Goal: Task Accomplishment & Management: Complete application form

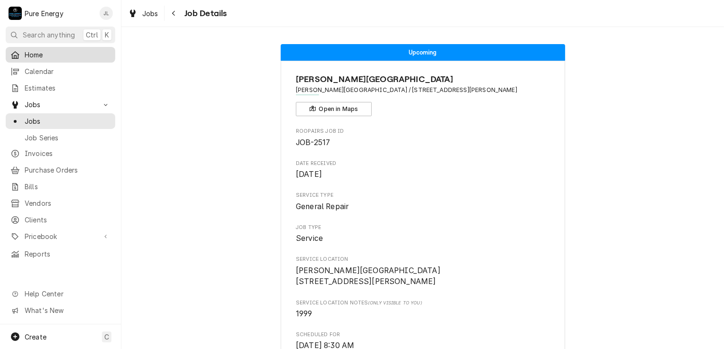
click at [85, 50] on span "Home" at bounding box center [68, 55] width 86 height 10
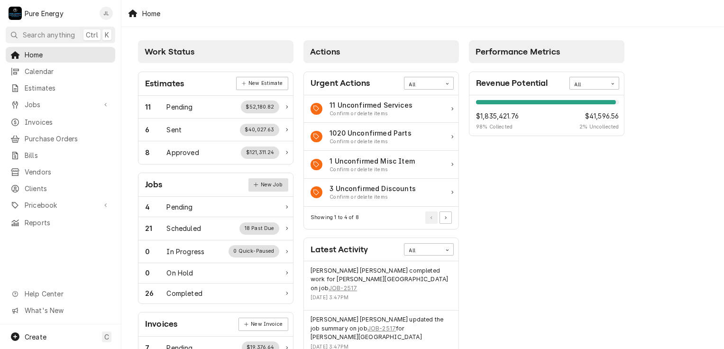
click at [267, 180] on link "New Job" at bounding box center [269, 184] width 40 height 13
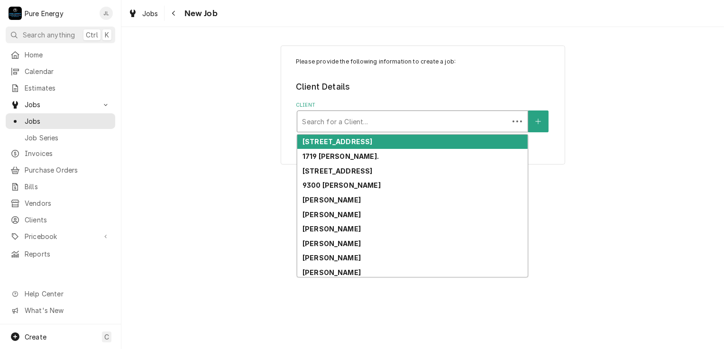
click at [343, 115] on div "Client" at bounding box center [403, 121] width 202 height 17
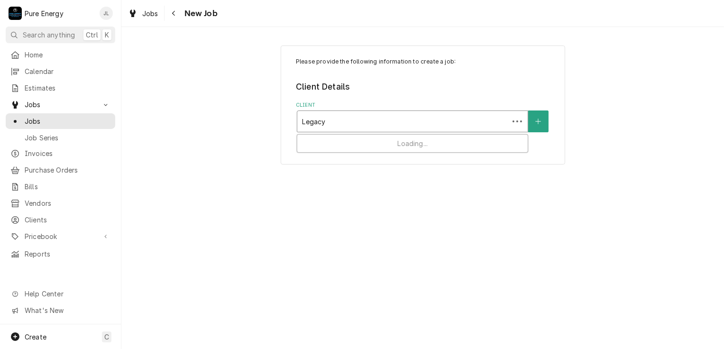
type input "Legacy"
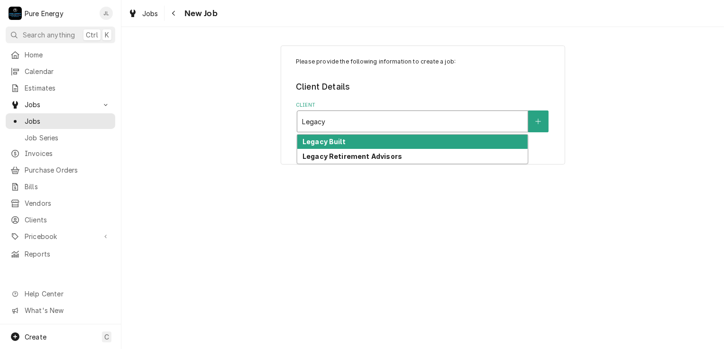
click at [362, 139] on div "Legacy Built" at bounding box center [412, 142] width 231 height 15
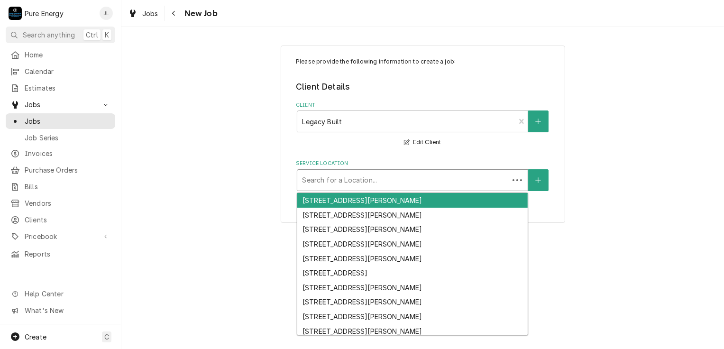
click at [355, 182] on div "Service Location" at bounding box center [403, 180] width 202 height 17
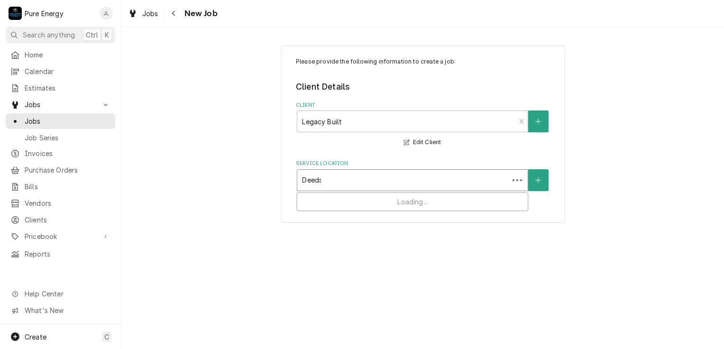
type input "Deeds"
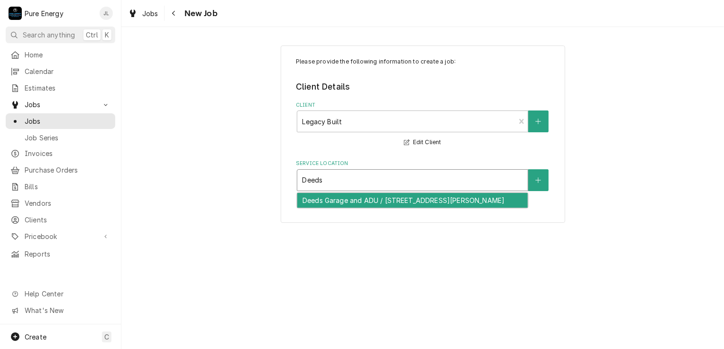
click at [363, 199] on div "Deeds Garage and ADU / 7880 Webster Rd, Creston, CA 93432" at bounding box center [412, 200] width 231 height 15
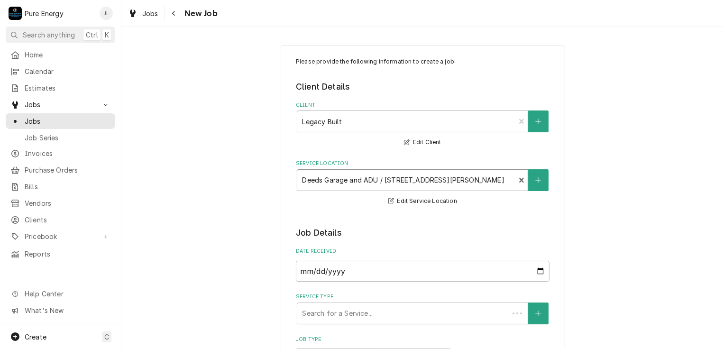
scroll to position [142, 0]
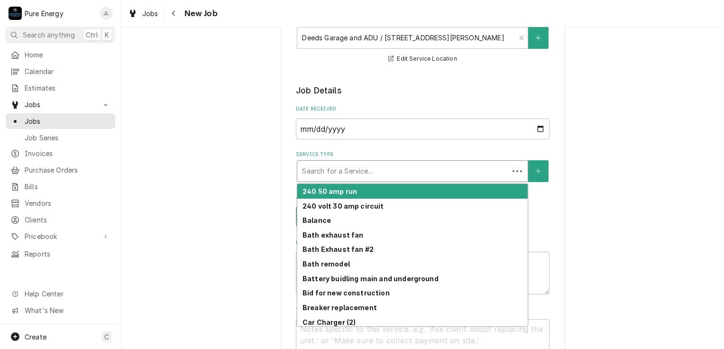
click at [410, 168] on div "Service Type" at bounding box center [403, 171] width 202 height 17
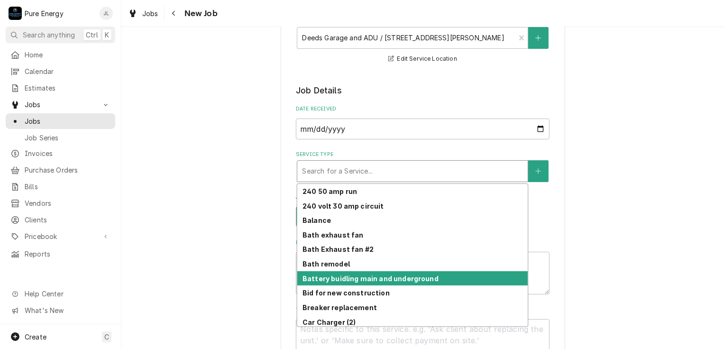
scroll to position [95, 0]
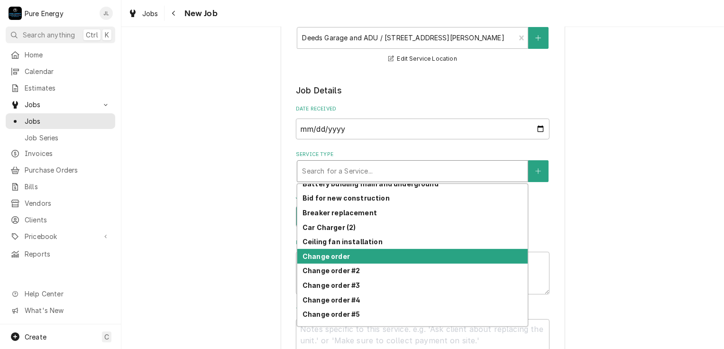
click at [389, 254] on div "Change order" at bounding box center [412, 256] width 231 height 15
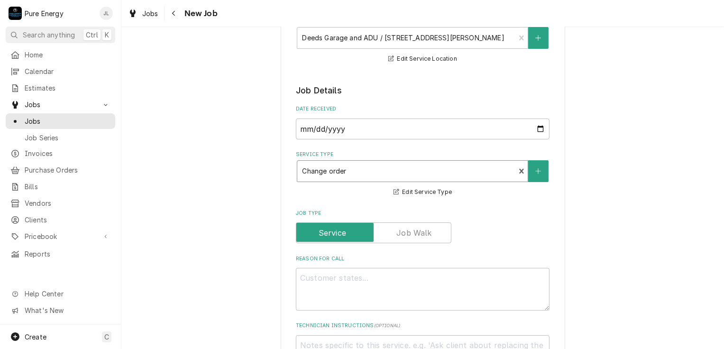
scroll to position [237, 0]
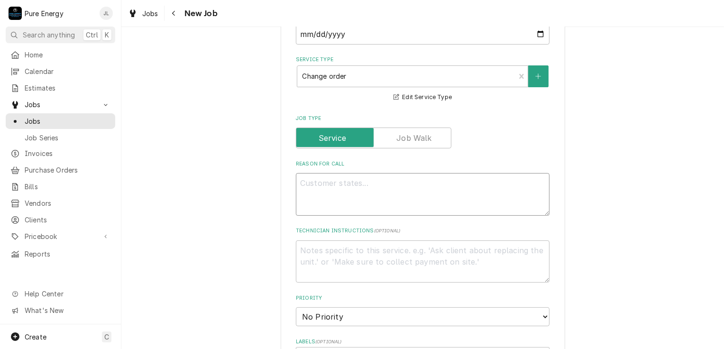
click at [351, 185] on textarea "Reason For Call" at bounding box center [423, 194] width 254 height 43
type textarea "x"
type textarea "I"
type textarea "x"
type textarea "In"
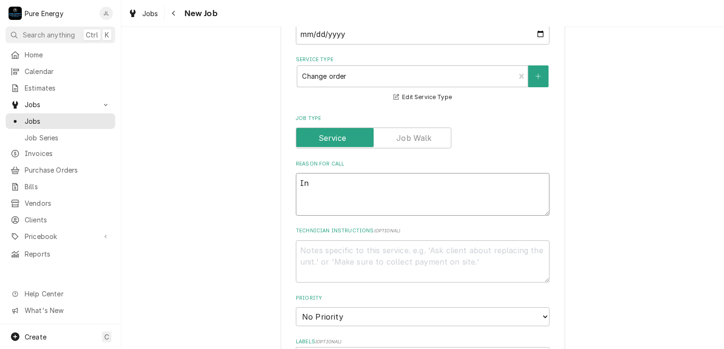
type textarea "x"
type textarea "Ins"
type textarea "x"
type textarea "Inst"
type textarea "x"
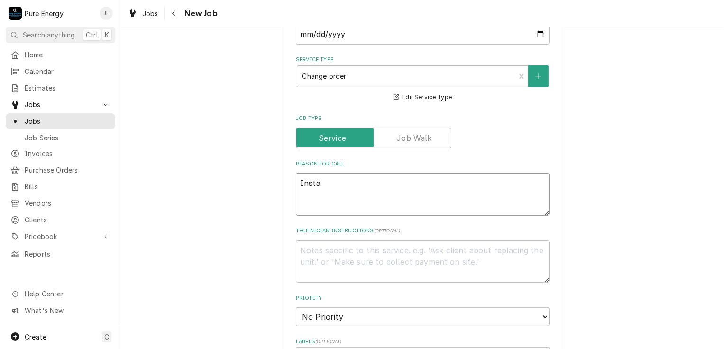
type textarea "Instal"
type textarea "x"
type textarea "Install"
type textarea "x"
type textarea "Install"
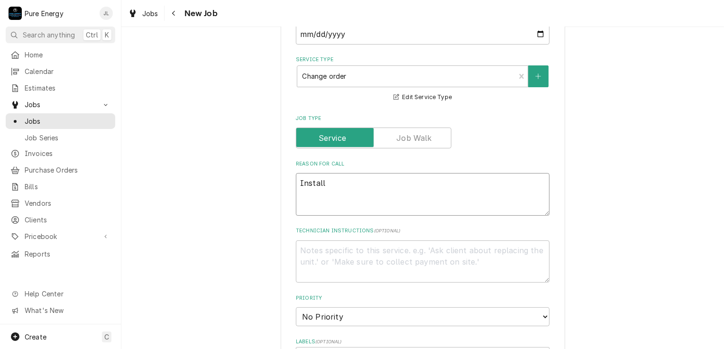
type textarea "x"
type textarea "Install p"
type textarea "x"
type textarea "Install pa"
type textarea "x"
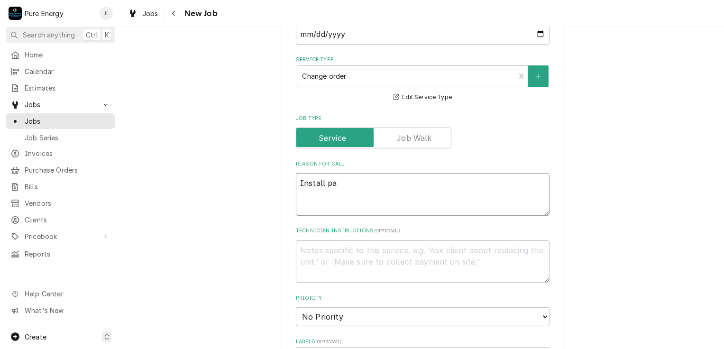
type textarea "Install pan"
type textarea "x"
type textarea "Install pane"
type textarea "x"
type textarea "Install panel"
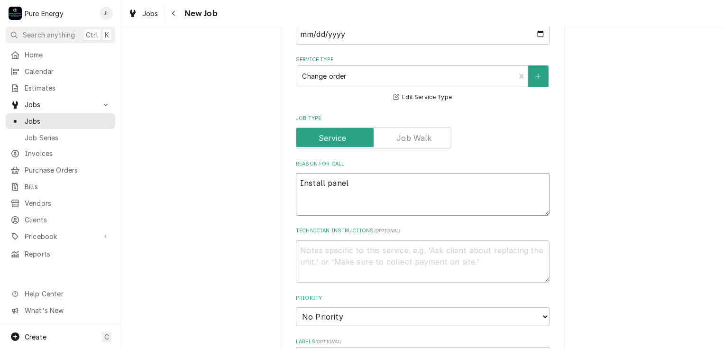
type textarea "x"
type textarea "Install panel"
type textarea "x"
type textarea "Install panel an"
type textarea "x"
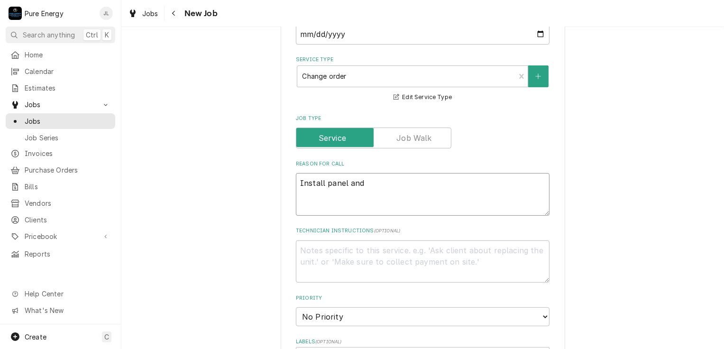
type textarea "Install panel and"
type textarea "x"
type textarea "Install panel and w"
type textarea "x"
type textarea "Install panel and wi"
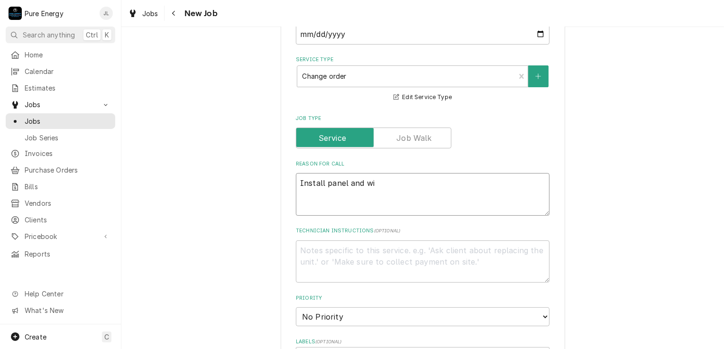
type textarea "x"
type textarea "Install panel and wir"
type textarea "x"
type textarea "Install panel and wire"
type textarea "x"
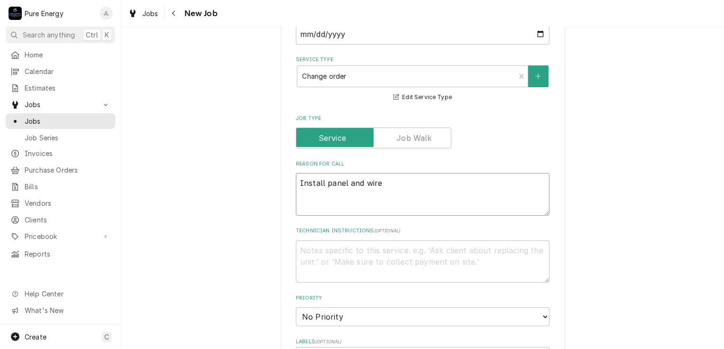
type textarea "Install panel and wire"
type textarea "x"
type textarea "Install panel and wire a"
type textarea "x"
type textarea "Install panel and wire at"
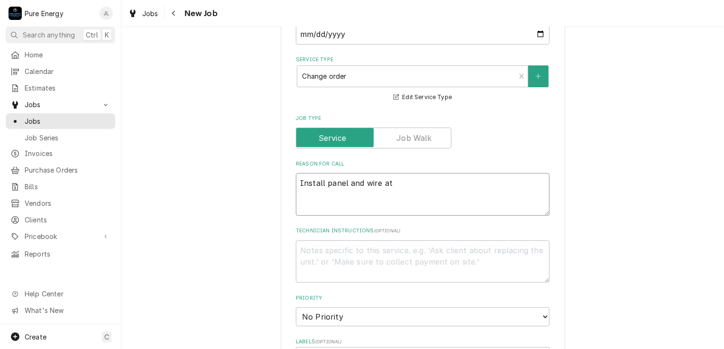
type textarea "x"
type textarea "Install panel and wire at b"
type textarea "x"
type textarea "Install panel and wire at ba"
type textarea "x"
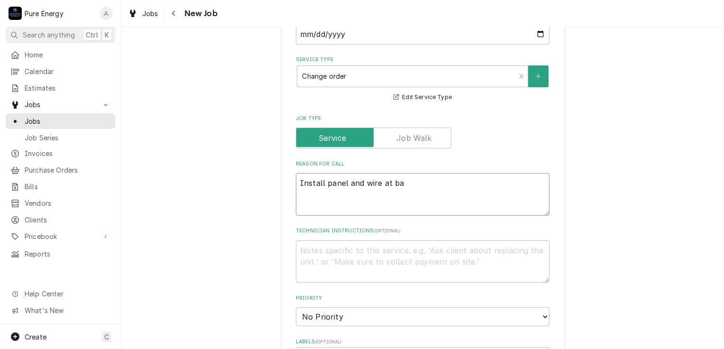
type textarea "Install panel and wire at bac"
type textarea "x"
type textarea "Install panel and wire at back"
type textarea "x"
type textarea "Install panel and wire at back"
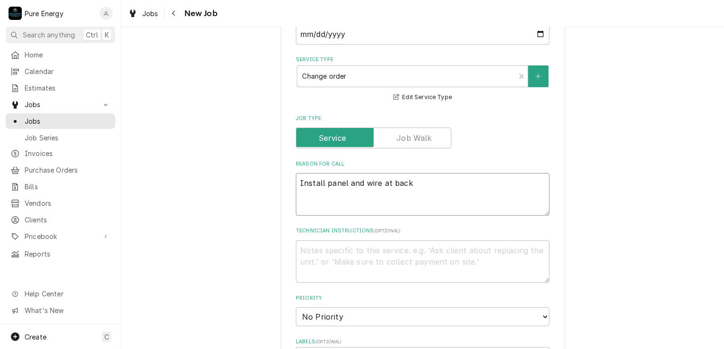
type textarea "x"
type textarea "Install panel and wire at back b"
type textarea "x"
type textarea "Install panel and wire at back bo"
type textarea "x"
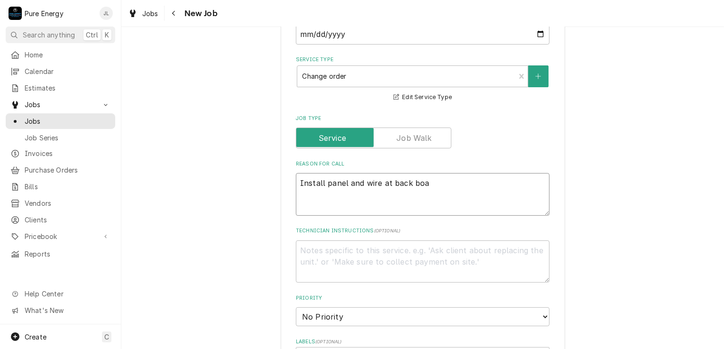
type textarea "Install panel and wire at back boar"
type textarea "x"
type textarea "Install panel and wire at back board"
type textarea "x"
type textarea "Install panel and wire at back board."
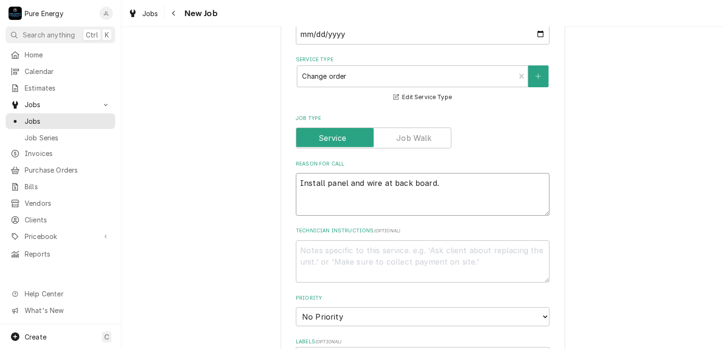
type textarea "x"
type textarea "Install panel and wire at back board."
type textarea "x"
type textarea "Install panel and wire at back board."
type textarea "x"
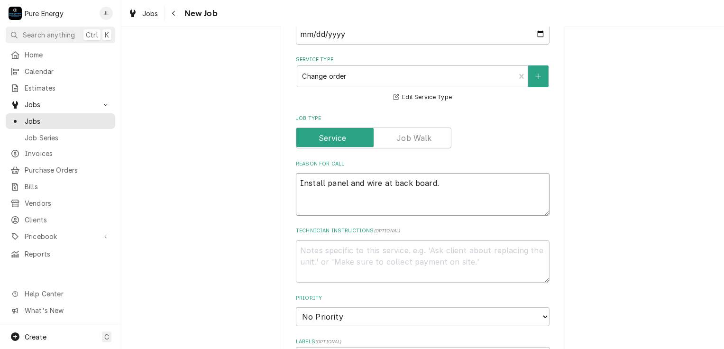
type textarea "Install panel and wire at back board. W"
type textarea "x"
type textarea "Install panel and wire at back board. We"
type textarea "x"
type textarea "Install panel and wire at back board. We"
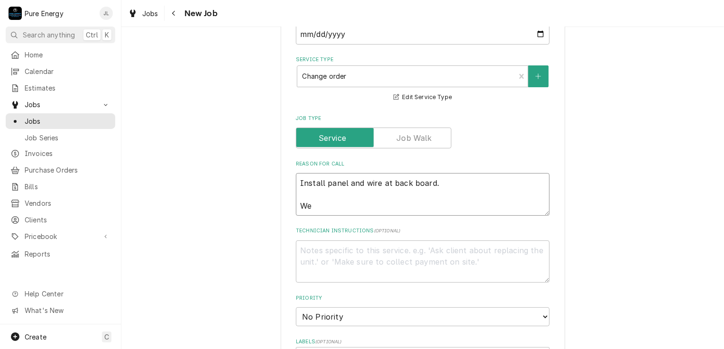
type textarea "x"
type textarea "Install panel and wire at back board. We n"
type textarea "x"
type textarea "Install panel and wire at back board. We ne"
type textarea "x"
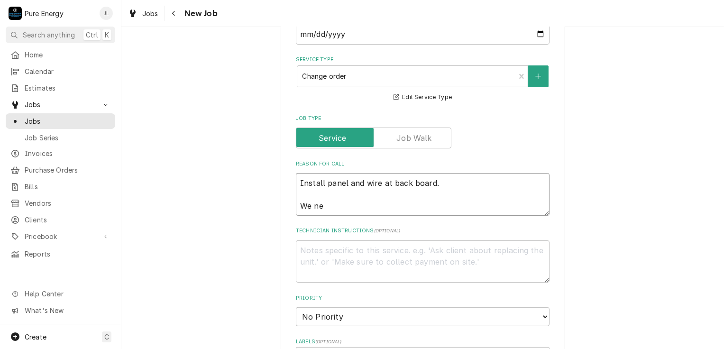
type textarea "Install panel and wire at back board. We nee"
type textarea "x"
type textarea "Install panel and wire at back board. We ne"
type textarea "x"
type textarea "Install panel and wire at back board. We n"
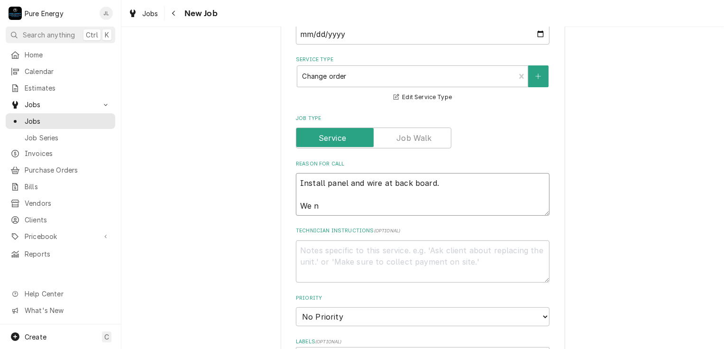
type textarea "x"
type textarea "Install panel and wire at back board. We"
type textarea "x"
type textarea "Install panel and wire at back board. We"
type textarea "x"
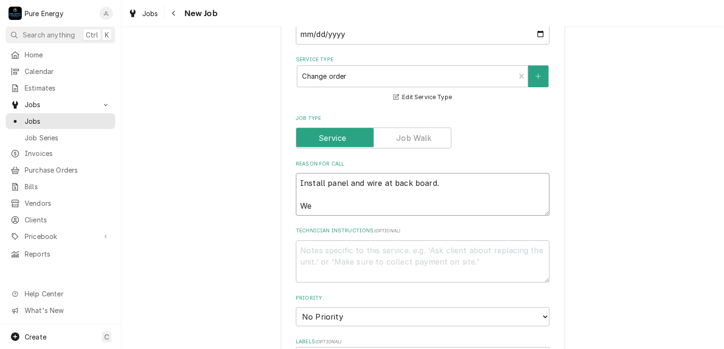
type textarea "Install panel and wire at back board. W"
type textarea "x"
type textarea "Install panel and wire at back board."
type textarea "x"
type textarea "Install panel and wire at back board. M"
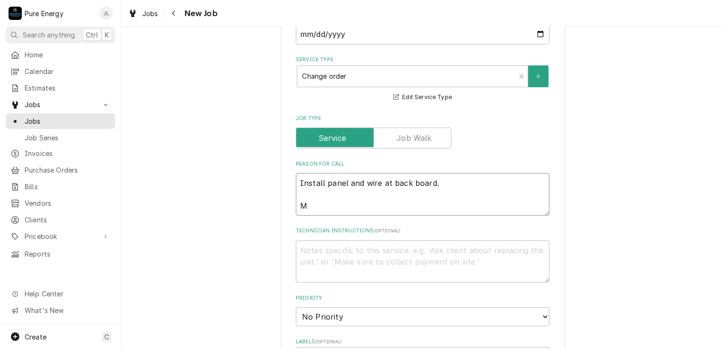
type textarea "x"
type textarea "Install panel and wire at back board. Ma"
type textarea "x"
type textarea "Install panel and wire at back board. Mak"
type textarea "x"
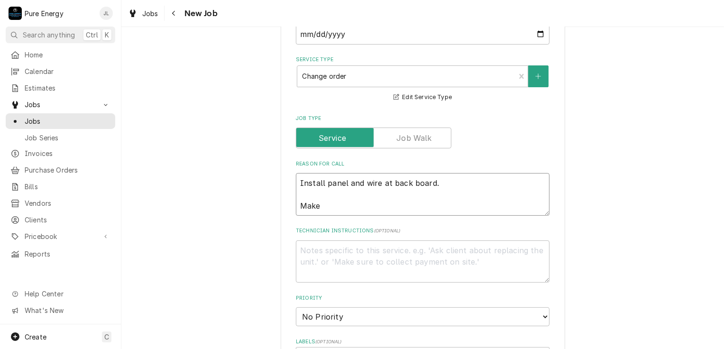
type textarea "Install panel and wire at back board. Make"
type textarea "x"
type textarea "Install panel and wire at back board. Make so"
type textarea "x"
type textarea "Install panel and wire at back board. Make som"
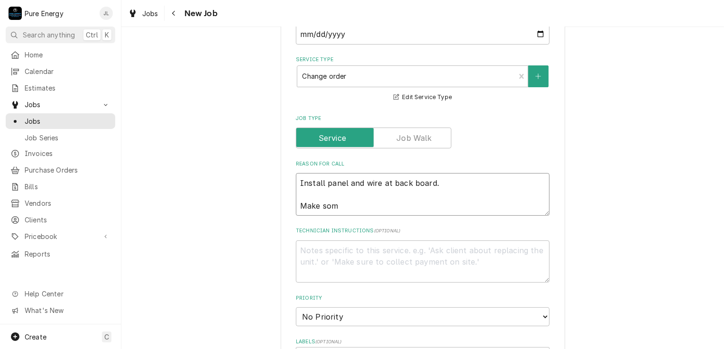
type textarea "x"
type textarea "Install panel and wire at back board. Make some"
type textarea "x"
type textarea "Install panel and wire at back board. Make some r"
type textarea "x"
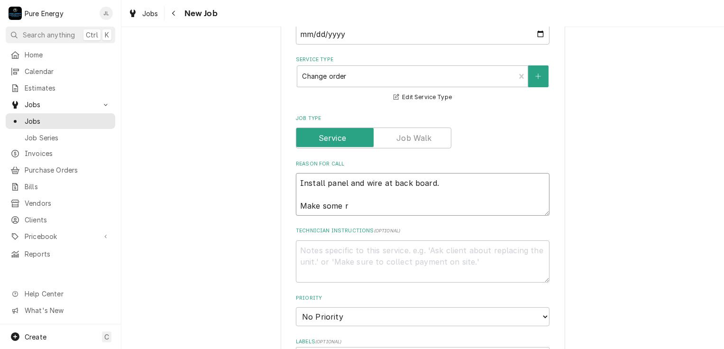
type textarea "Install panel and wire at back board. Make some ro"
type textarea "x"
type textarea "Install panel and wire at back board. Make some roo"
type textarea "x"
type textarea "Install panel and wire at back board. Make some room"
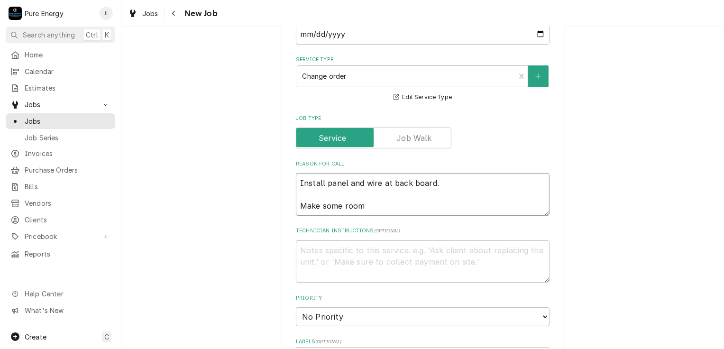
type textarea "x"
type textarea "Install panel and wire at back board. Make some room"
type textarea "x"
type textarea "Install panel and wire at back board. Make some room i"
type textarea "x"
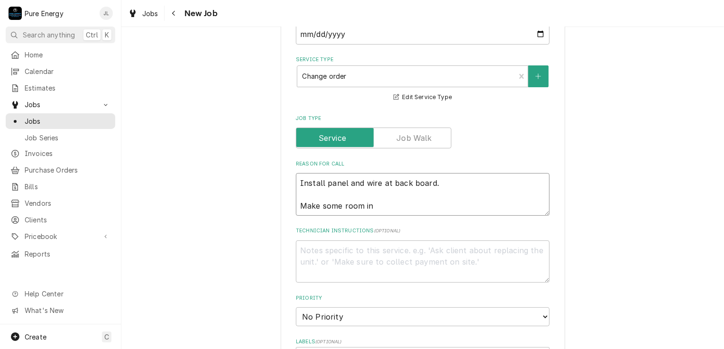
type textarea "Install panel and wire at back board. Make some room in"
type textarea "x"
type textarea "Install panel and wire at back board. Make some room in V"
type textarea "x"
type textarea "Install panel and wire at back board. Make some room in Va"
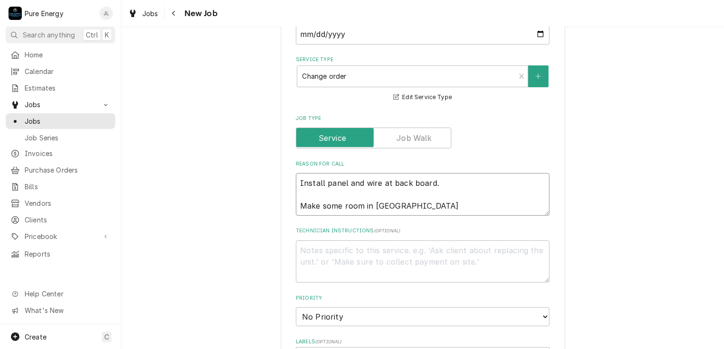
type textarea "x"
type textarea "Install panel and wire at back board. Make some room in Van"
type textarea "x"
type textarea "Install panel and wire at back board. Make some room in Van"
type textarea "x"
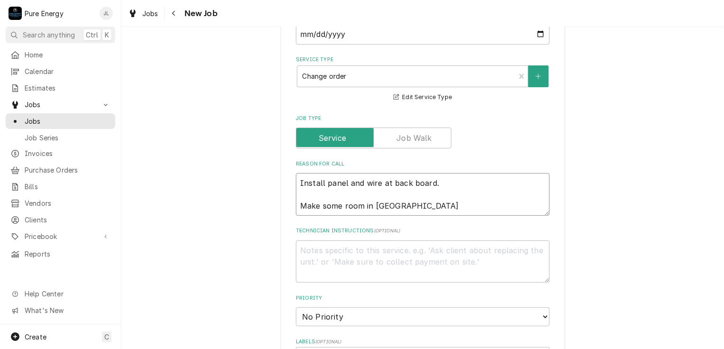
type textarea "Install panel and wire at back board. Make some room in Van 2"
type textarea "x"
type textarea "Install panel and wire at back board. Make some room in Van 2."
type textarea "x"
type textarea "Install panel and wire at back board. Make some room in Van 2."
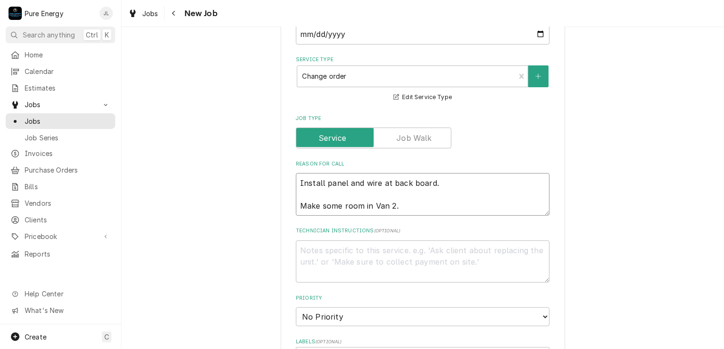
type textarea "x"
type textarea "Install panel and wire at back board. Make some room in Van 2."
type textarea "x"
type textarea "Install panel and wire at back board. Make some room in Van 2. L"
type textarea "x"
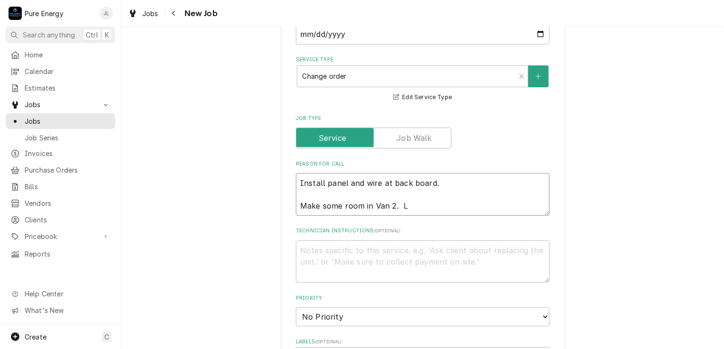
type textarea "Install panel and wire at back board. Make some room in Van 2. La"
type textarea "x"
type textarea "Install panel and wire at back board. Make some room in Van 2. Lad"
type textarea "x"
type textarea "Install panel and wire at back board. Make some room in Van 2. Ladd"
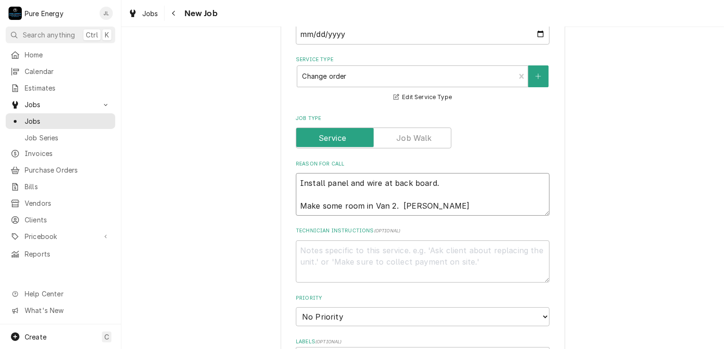
type textarea "x"
type textarea "Install panel and wire at back board. Make some room in Van 2. Ladde"
type textarea "x"
type textarea "Install panel and wire at back board. Make some room in Van 2. Ladder"
type textarea "x"
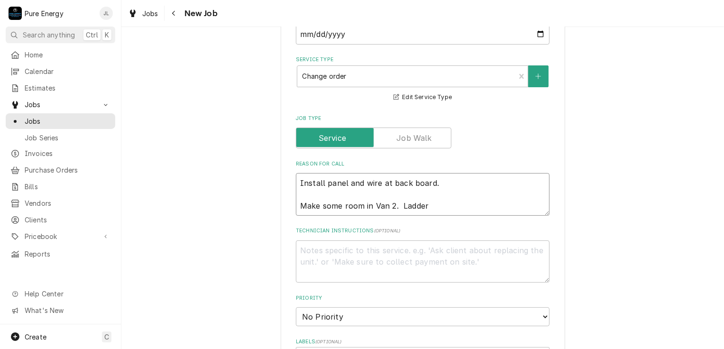
type textarea "Install panel and wire at back board. Make some room in Van 2. Ladders"
type textarea "x"
type textarea "Install panel and wire at back board. Make some room in Van 2. Ladders"
type textarea "x"
type textarea "Install panel and wire at back board. Make some room in Van 2. Ladders o"
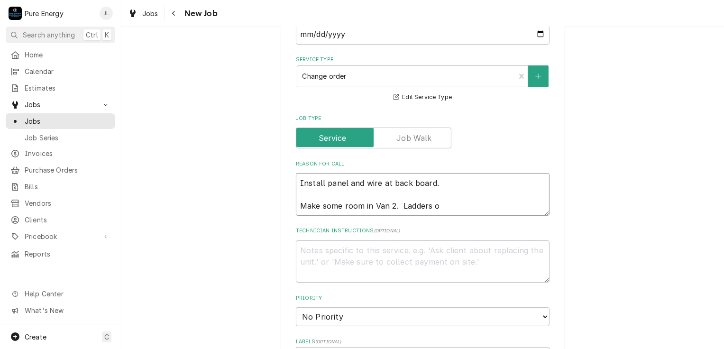
type textarea "x"
type textarea "Install panel and wire at back board. Make some room in Van 2. Ladders ou"
type textarea "x"
type textarea "Install panel and wire at back board. Make some room in Van 2. Ladders out"
type textarea "x"
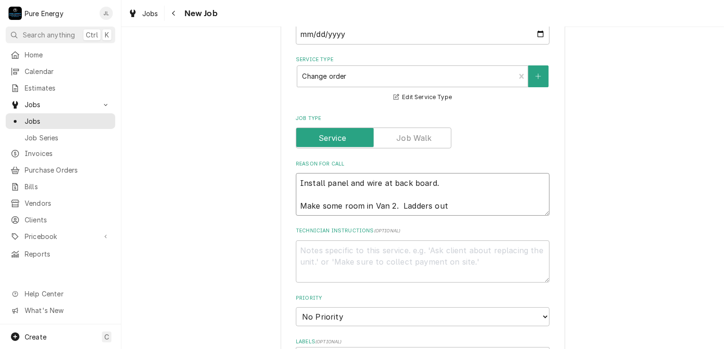
type textarea "Install panel and wire at back board. Make some room in Van 2. Ladders out"
type textarea "x"
type textarea "Install panel and wire at back board. Make some room in Van 2. Ladders out e"
type textarea "x"
type textarea "Install panel and wire at back board. Make some room in Van 2. Ladders out et"
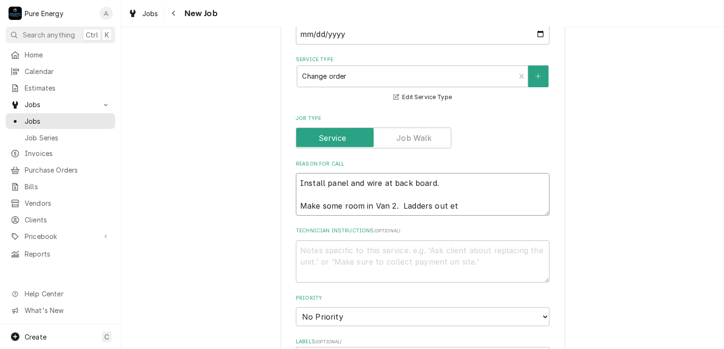
type textarea "x"
type textarea "Install panel and wire at back board. Make some room in Van 2. Ladders out etc"
type textarea "x"
type textarea "Install panel and wire at back board. Make some room in Van 2. Ladders out etc."
type textarea "x"
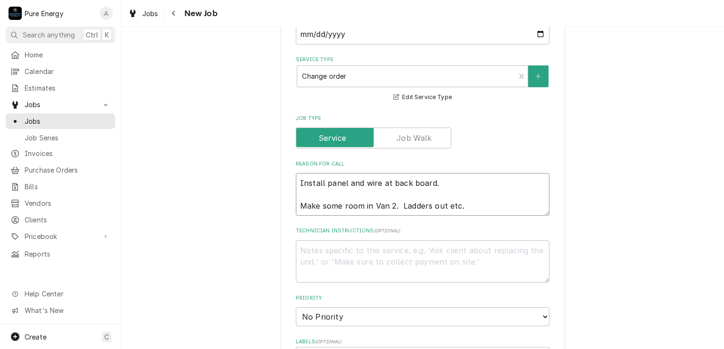
type textarea "Install panel and wire at back board. Make some room in Van 2. Ladders out etc."
type textarea "x"
type textarea "Install panel and wire at back board. Make some room in Van 2. Ladders out etc."
type textarea "x"
type textarea "Install panel and wire at back board. Make some room in Van 2. Ladders out etc."
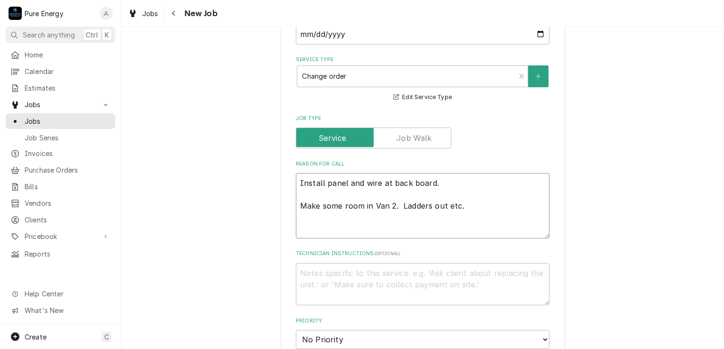
type textarea "x"
type textarea "Install panel and wire at back board. Make some room in Van 2. Ladders out etc.…"
type textarea "x"
type textarea "Install panel and wire at back board. Make some room in Van 2. Ladders out etc.…"
type textarea "x"
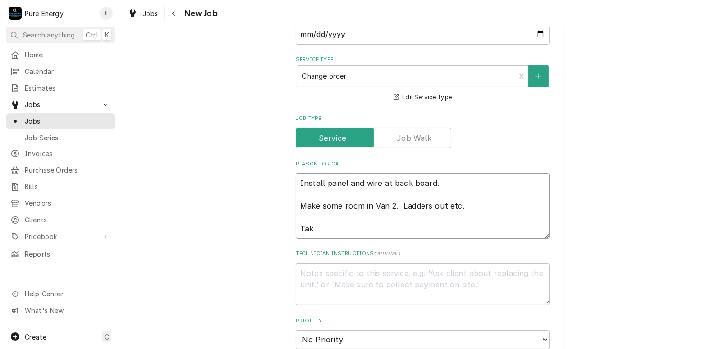
type textarea "Install panel and wire at back board. Make some room in Van 2. Ladders out etc.…"
type textarea "x"
type textarea "Install panel and wire at back board. Make some room in Van 2. Ladders out etc.…"
type textarea "x"
type textarea "Install panel and wire at back board. Make some room in Van 2. Ladders out etc.…"
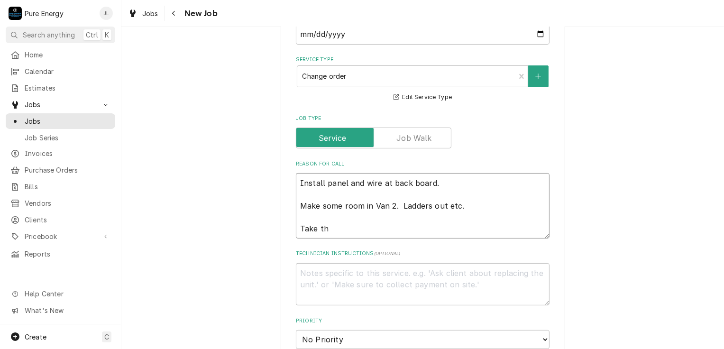
type textarea "x"
type textarea "Install panel and wire at back board. Make some room in Van 2. Ladders out etc.…"
type textarea "x"
type textarea "Install panel and wire at back board. Make some room in Van 2. Ladders out etc.…"
type textarea "x"
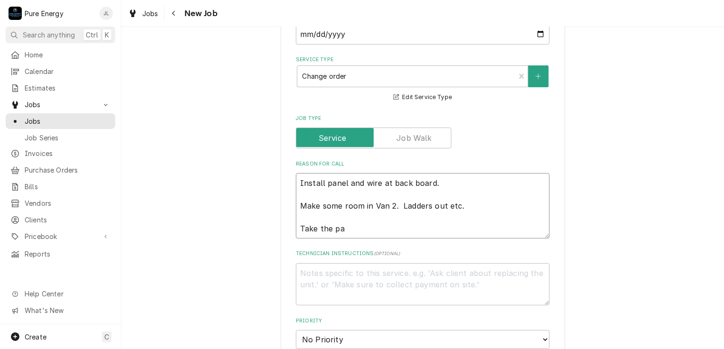
type textarea "Install panel and wire at back board. Make some room in Van 2. Ladders out etc.…"
type textarea "x"
type textarea "Install panel and wire at back board. Make some room in Van 2. Ladders out etc.…"
type textarea "x"
type textarea "Install panel and wire at back board. Make some room in Van 2. Ladders out etc.…"
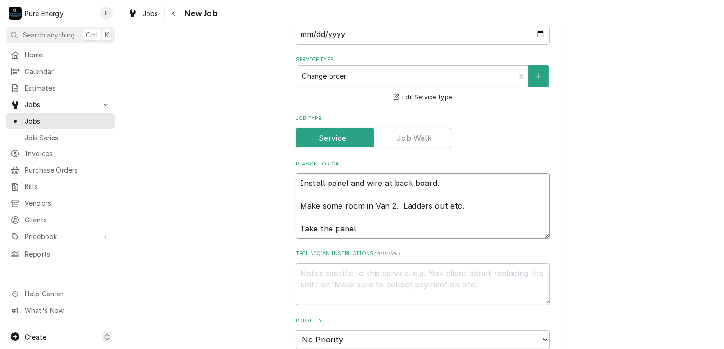
type textarea "x"
type textarea "Install panel and wire at back board. Make some room in Van 2. Ladders out etc.…"
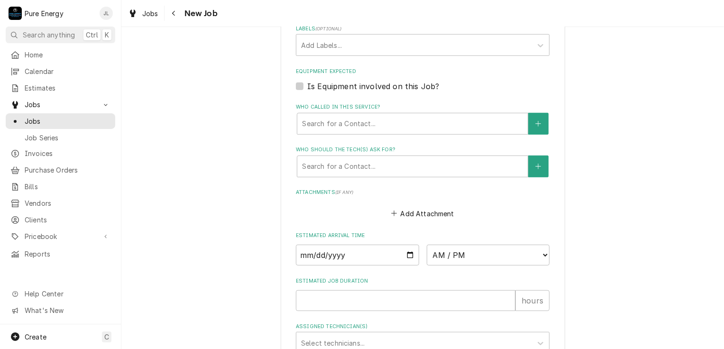
scroll to position [748, 0]
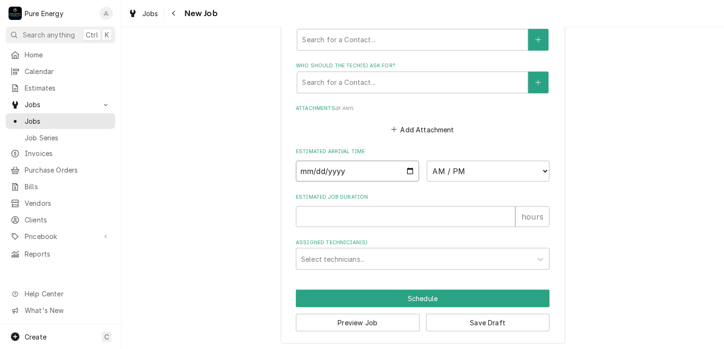
click at [405, 171] on input "Date" at bounding box center [357, 171] width 123 height 21
click at [544, 168] on select "AM / PM 6:00 AM 6:15 AM 6:30 AM 6:45 AM 7:00 AM 7:15 AM 7:30 AM 7:45 AM 8:00 AM…" at bounding box center [488, 171] width 123 height 21
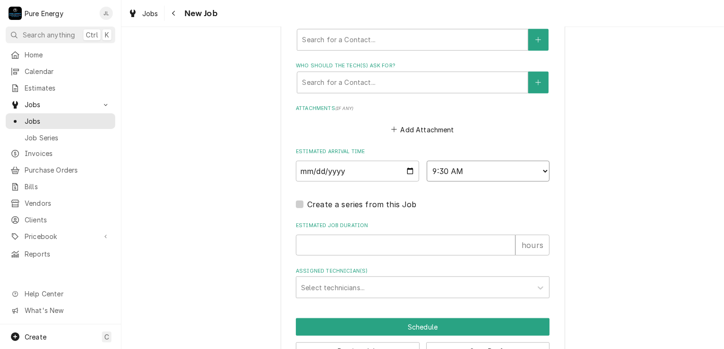
scroll to position [777, 0]
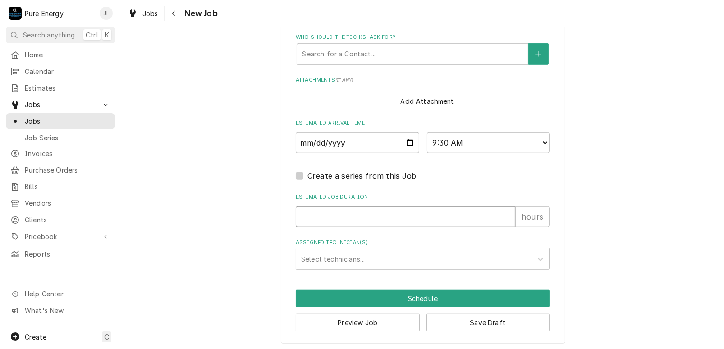
click at [365, 210] on input "Estimated Job Duration" at bounding box center [406, 216] width 220 height 21
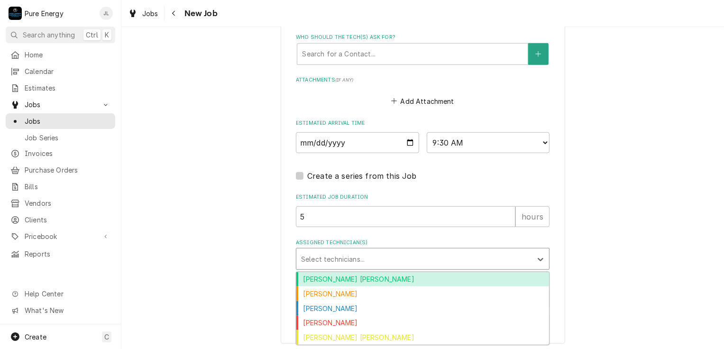
click at [368, 257] on div "Assigned Technician(s)" at bounding box center [414, 258] width 226 height 17
click at [402, 273] on div "Albert Hernandez Soto" at bounding box center [422, 279] width 253 height 15
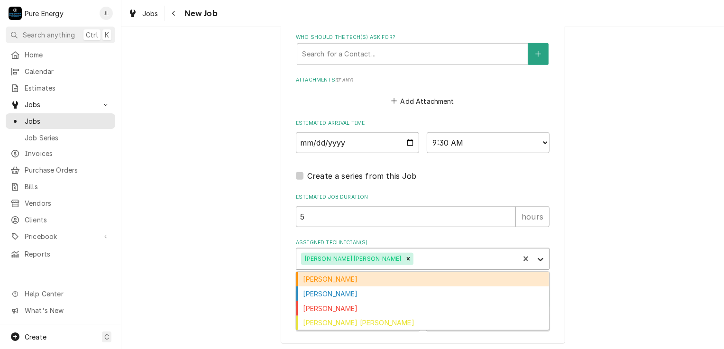
click at [540, 258] on icon "Assigned Technician(s)" at bounding box center [540, 259] width 9 height 9
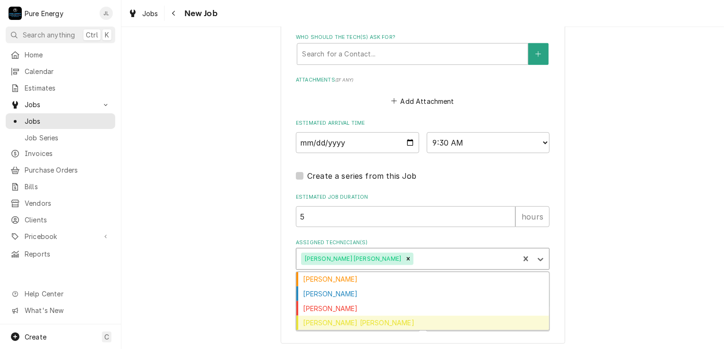
click at [448, 322] on div "Rodolfo Hernandez Lorenzo" at bounding box center [422, 323] width 253 height 15
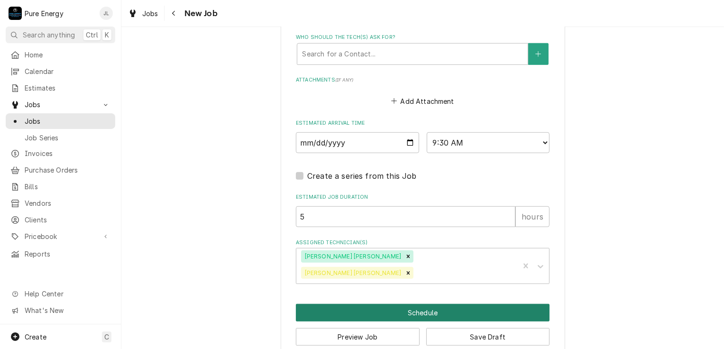
click at [454, 304] on button "Schedule" at bounding box center [423, 313] width 254 height 18
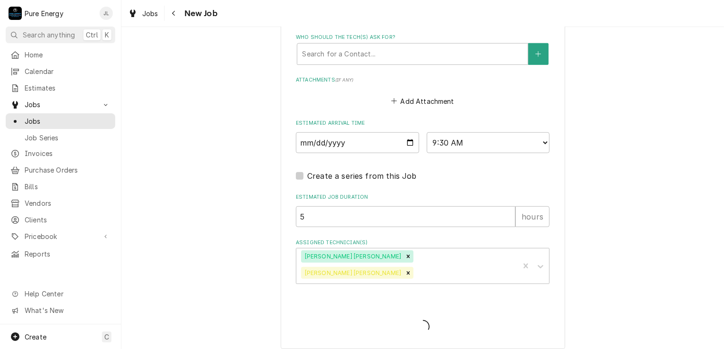
scroll to position [769, 0]
